Goal: Navigation & Orientation: Find specific page/section

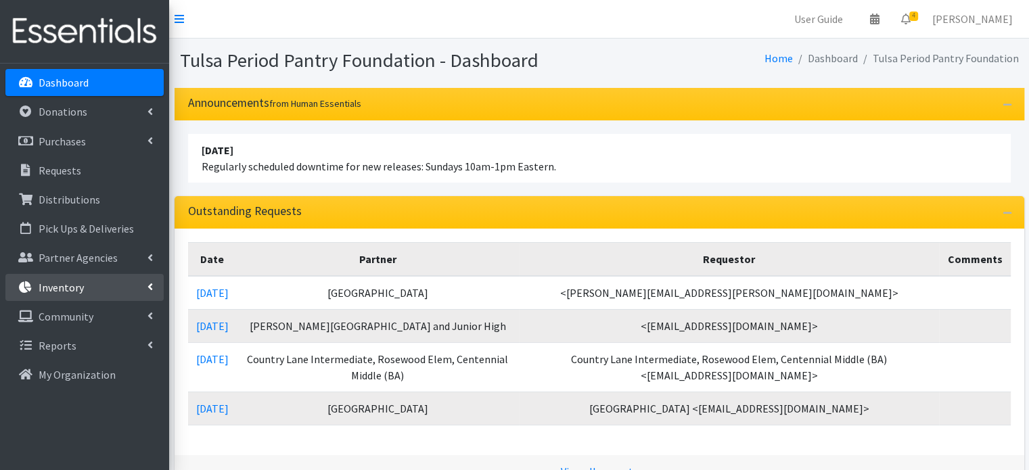
click at [87, 290] on link "Inventory" at bounding box center [84, 287] width 158 height 27
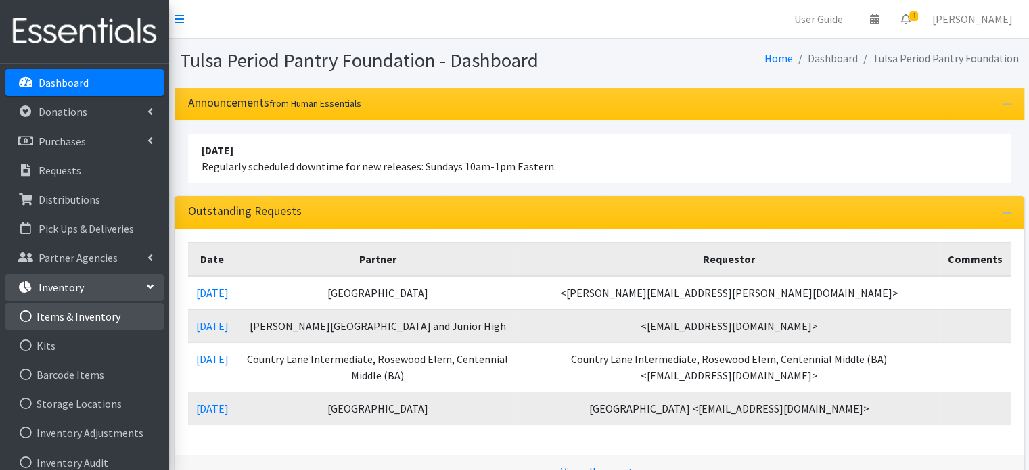
click at [85, 315] on link "Items & Inventory" at bounding box center [84, 316] width 158 height 27
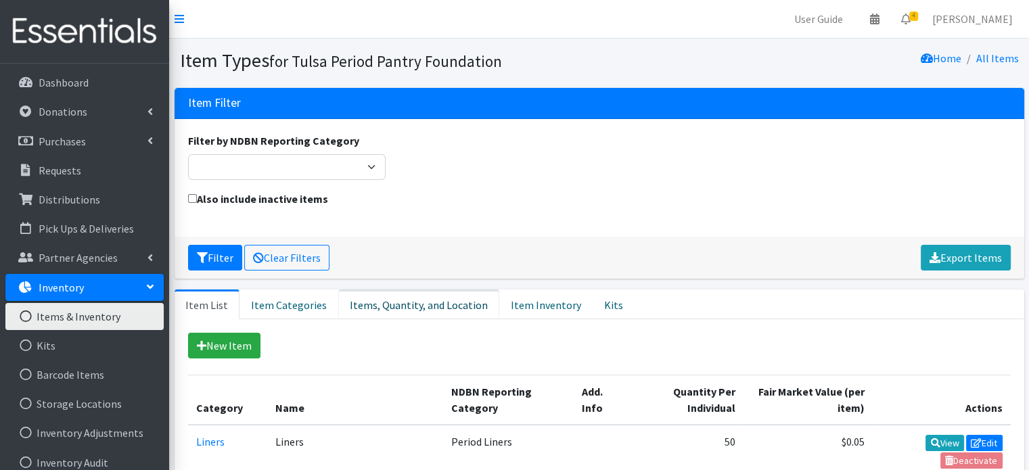
click at [395, 303] on link "Items, Quantity, and Location" at bounding box center [418, 305] width 161 height 30
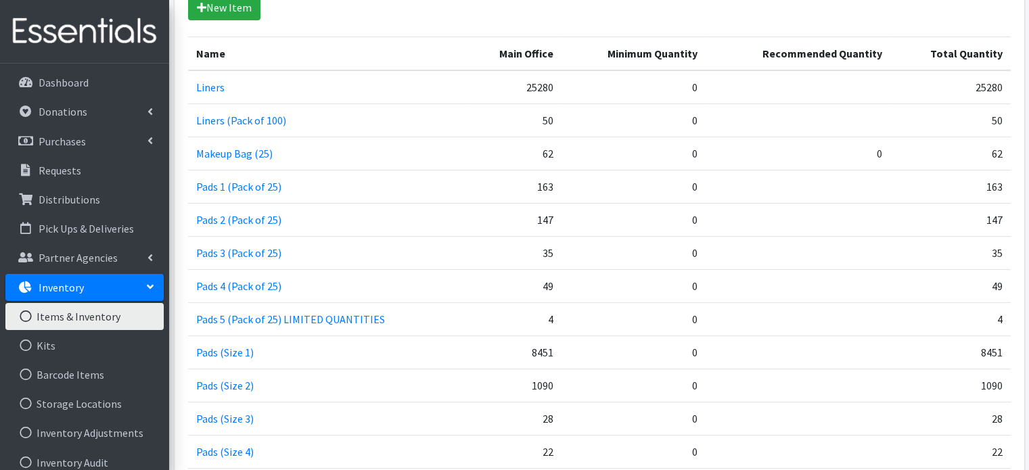
scroll to position [406, 0]
